Goal: Task Accomplishment & Management: Complete application form

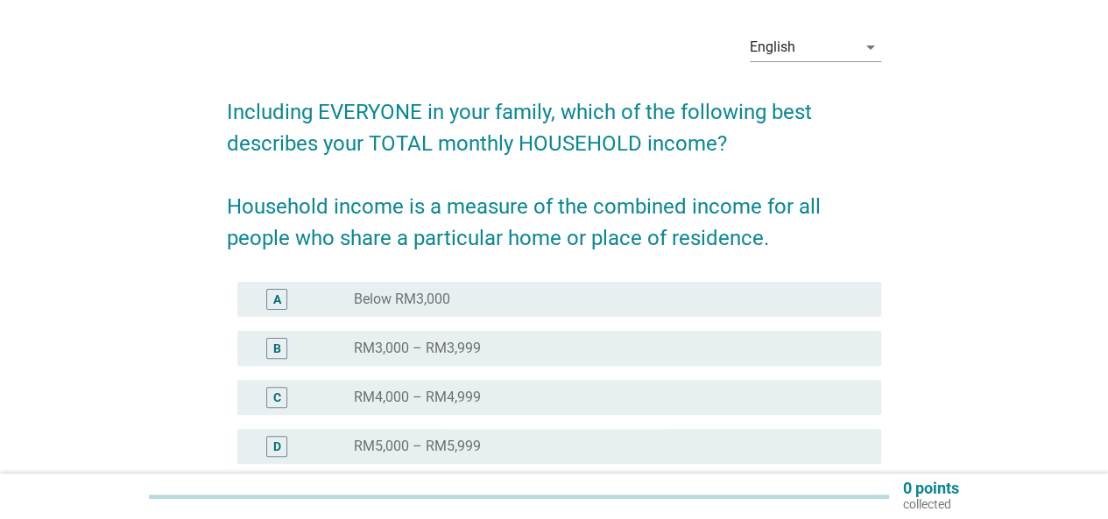
scroll to position [88, 0]
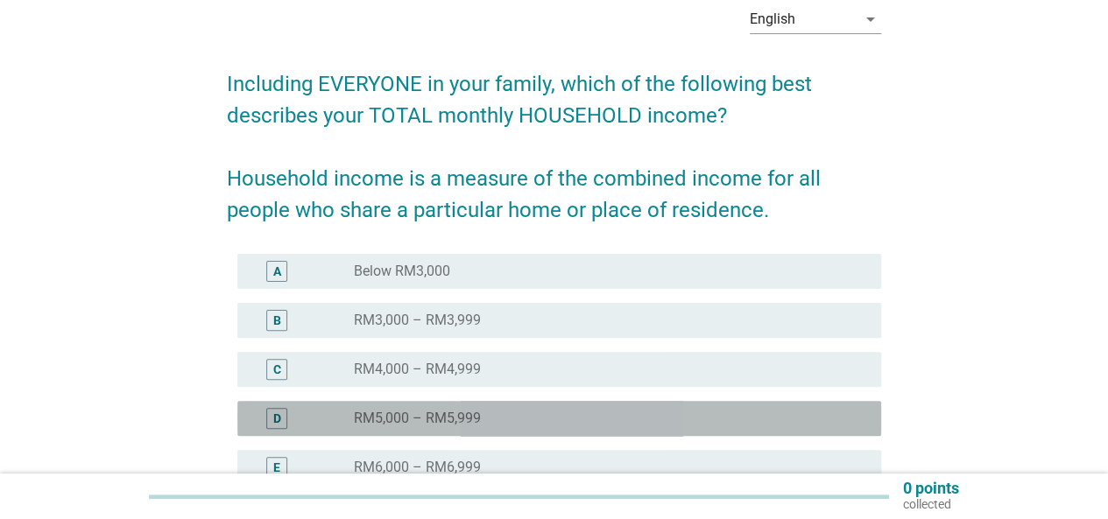
click at [510, 414] on div "radio_button_unchecked RM5,000 – RM5,999" at bounding box center [603, 419] width 499 height 18
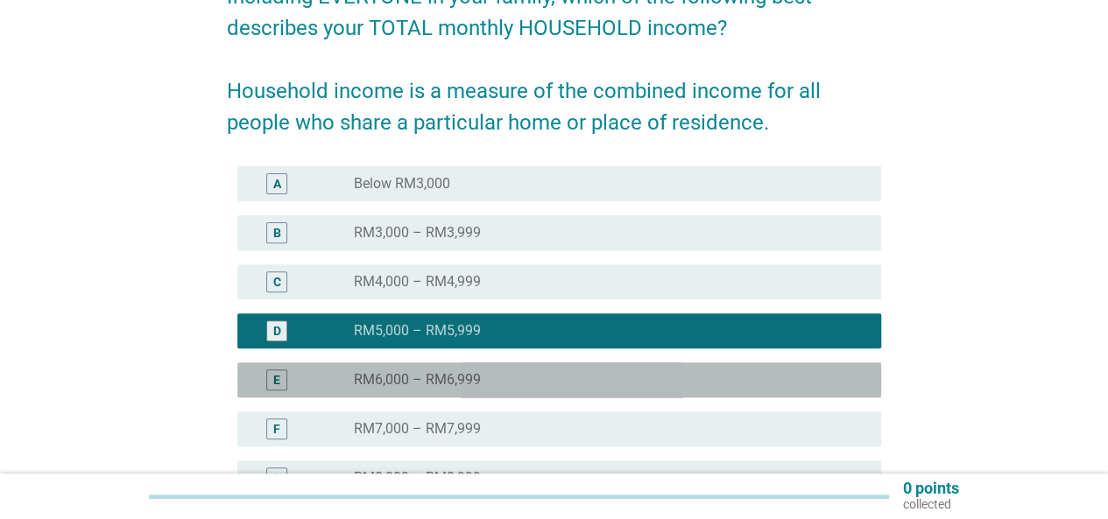
click at [440, 384] on label "RM6,000 – RM6,999" at bounding box center [417, 380] width 127 height 18
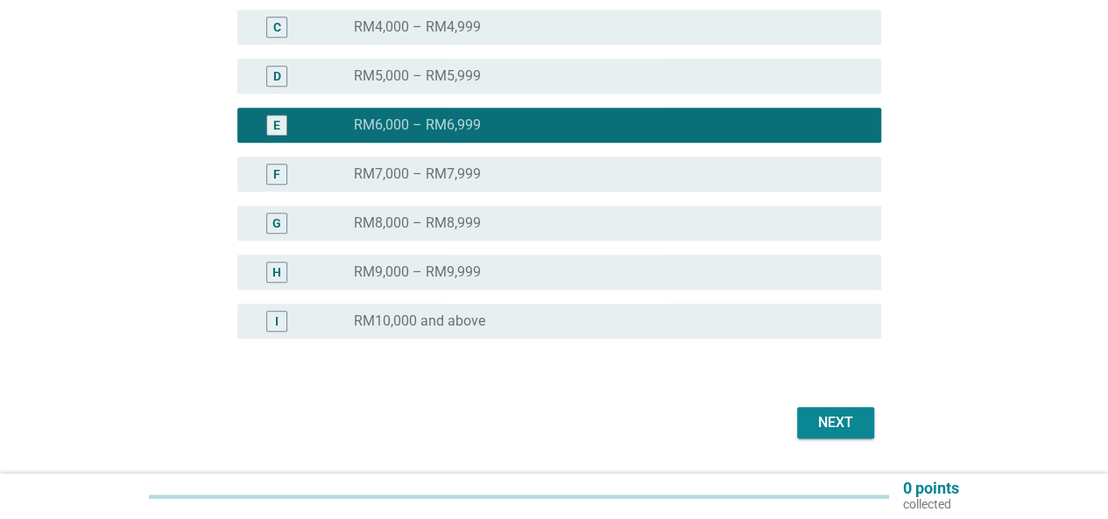
scroll to position [478, 0]
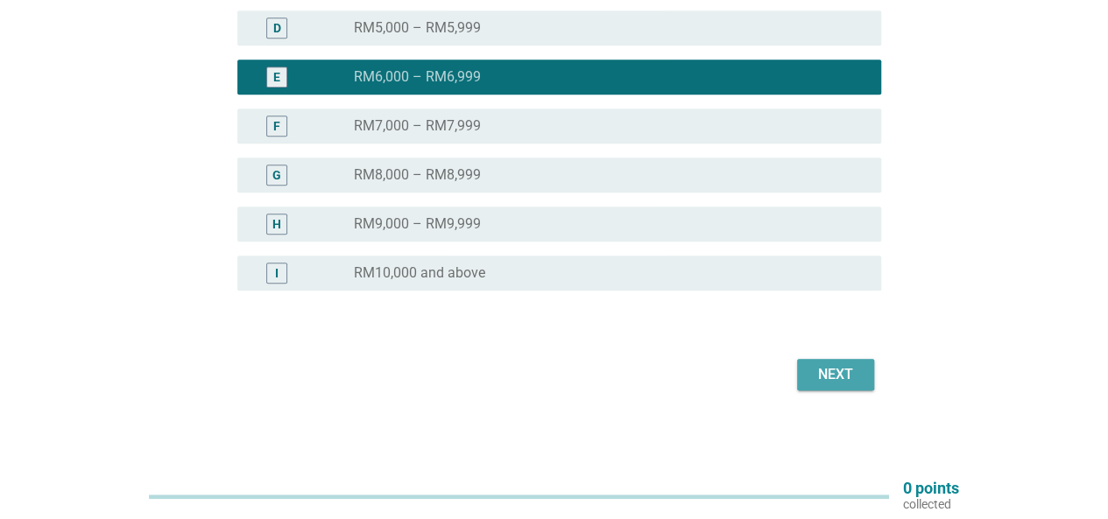
click at [851, 372] on div "Next" at bounding box center [835, 374] width 49 height 21
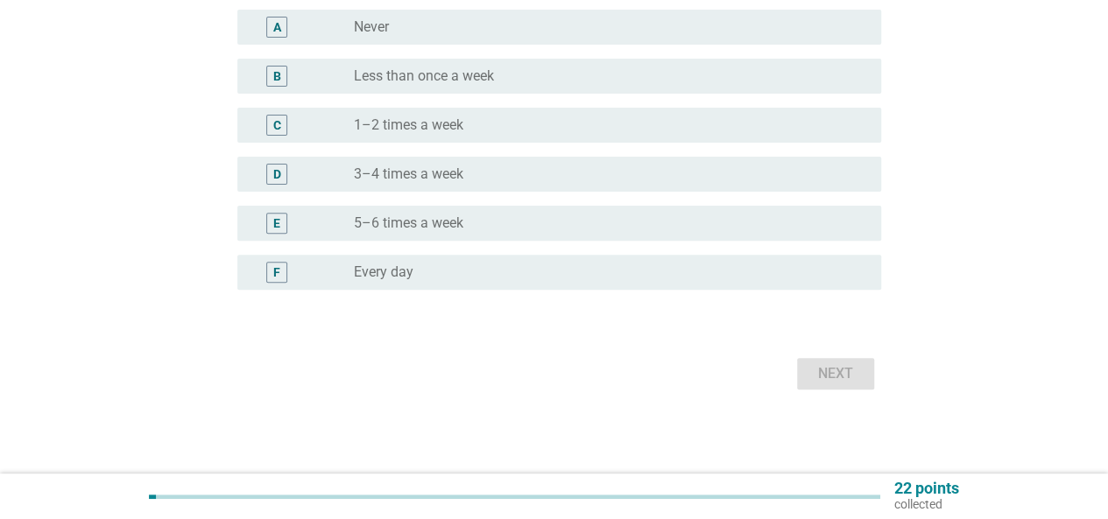
scroll to position [0, 0]
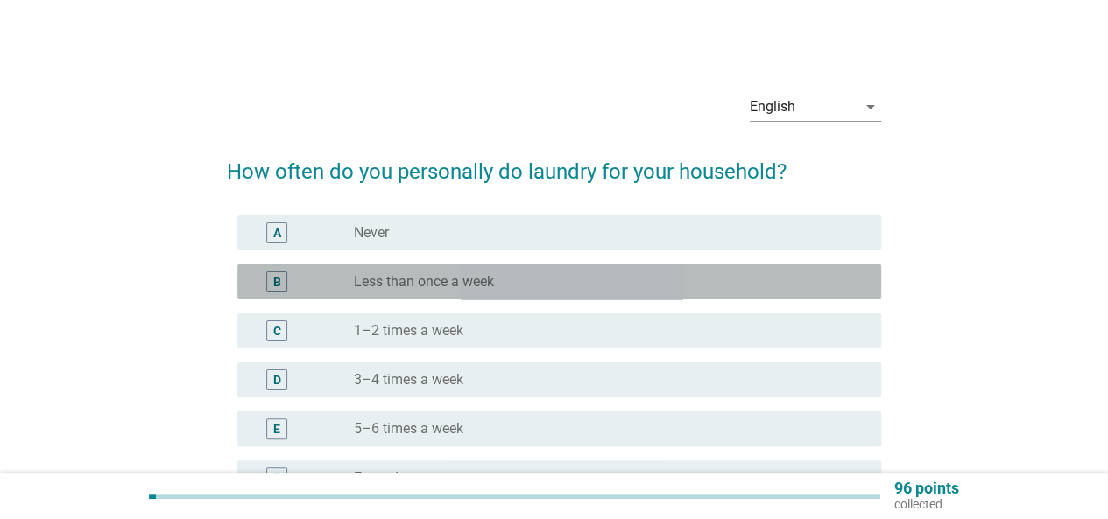
click at [492, 281] on label "Less than once a week" at bounding box center [424, 282] width 140 height 18
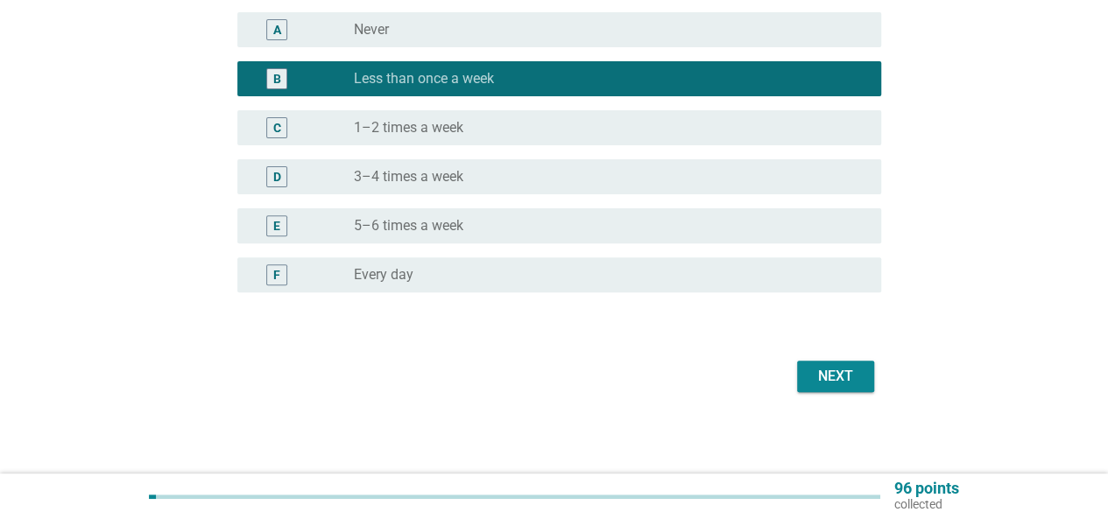
scroll to position [205, 0]
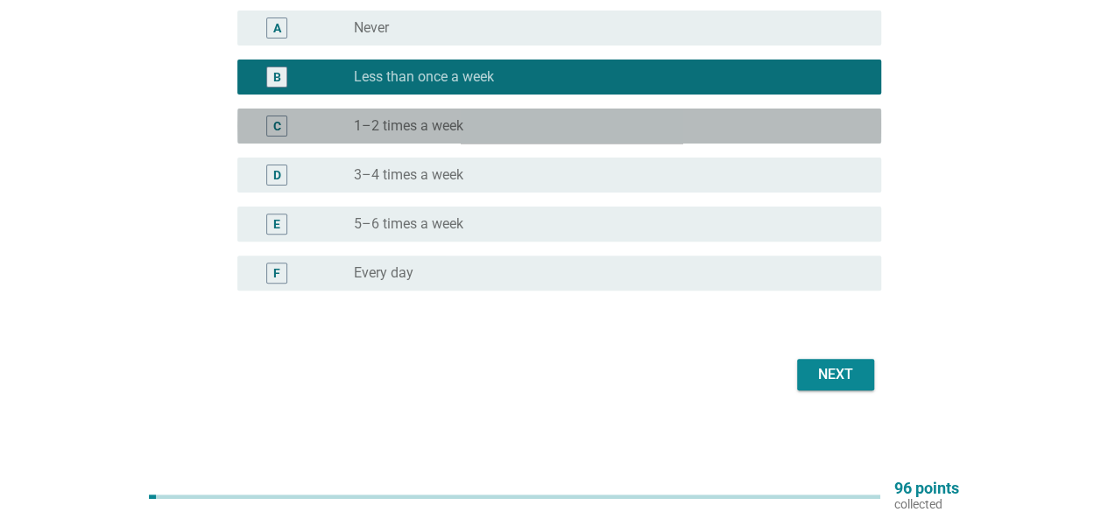
click at [544, 127] on div "radio_button_unchecked 1–2 times a week" at bounding box center [603, 126] width 499 height 18
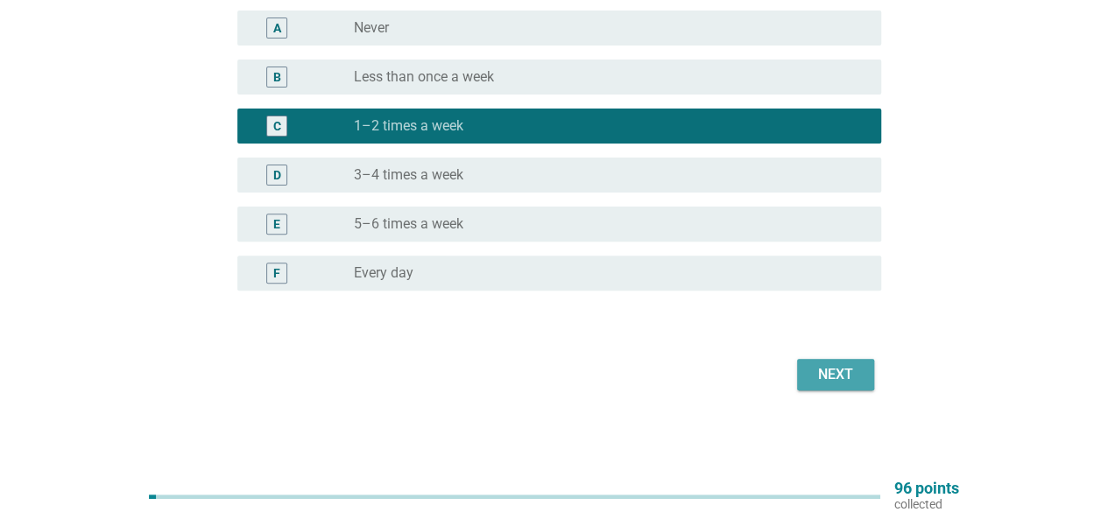
click at [818, 367] on div "Next" at bounding box center [835, 374] width 49 height 21
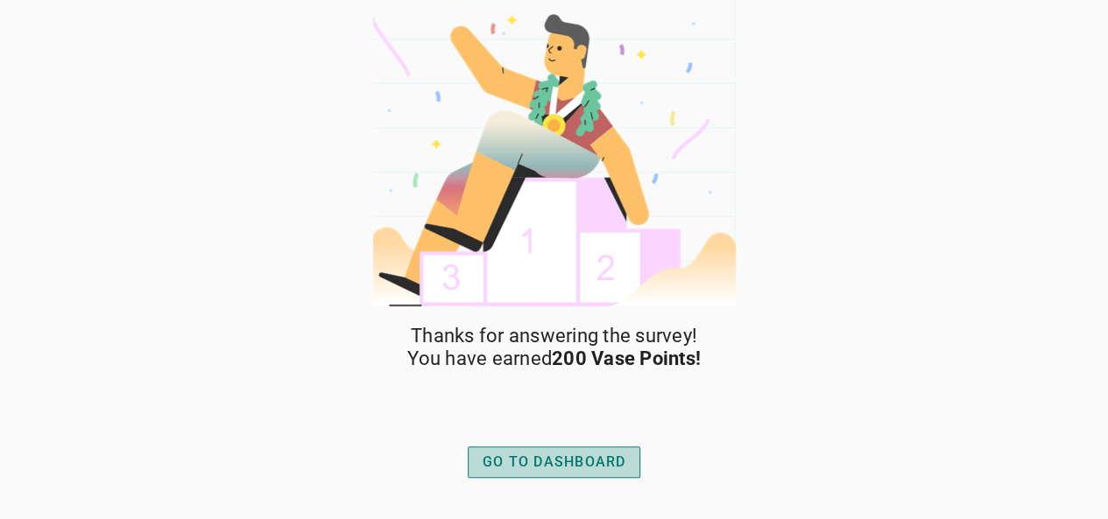
click at [541, 472] on div "GO TO DASHBOARD" at bounding box center [555, 462] width 144 height 21
